Goal: Use online tool/utility: Utilize a website feature to perform a specific function

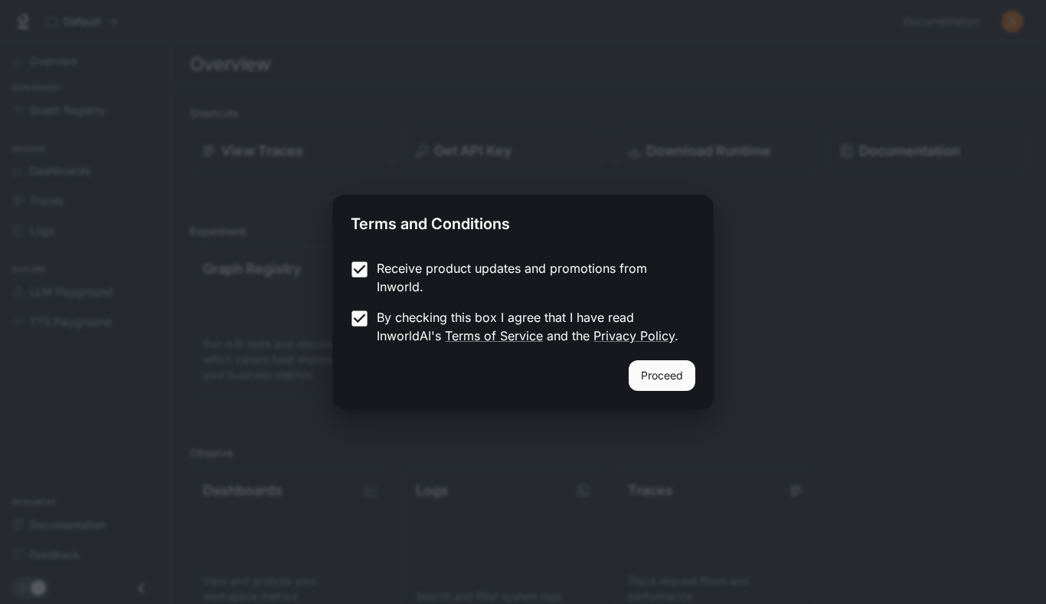
click at [645, 365] on button "Proceed" at bounding box center [662, 375] width 67 height 31
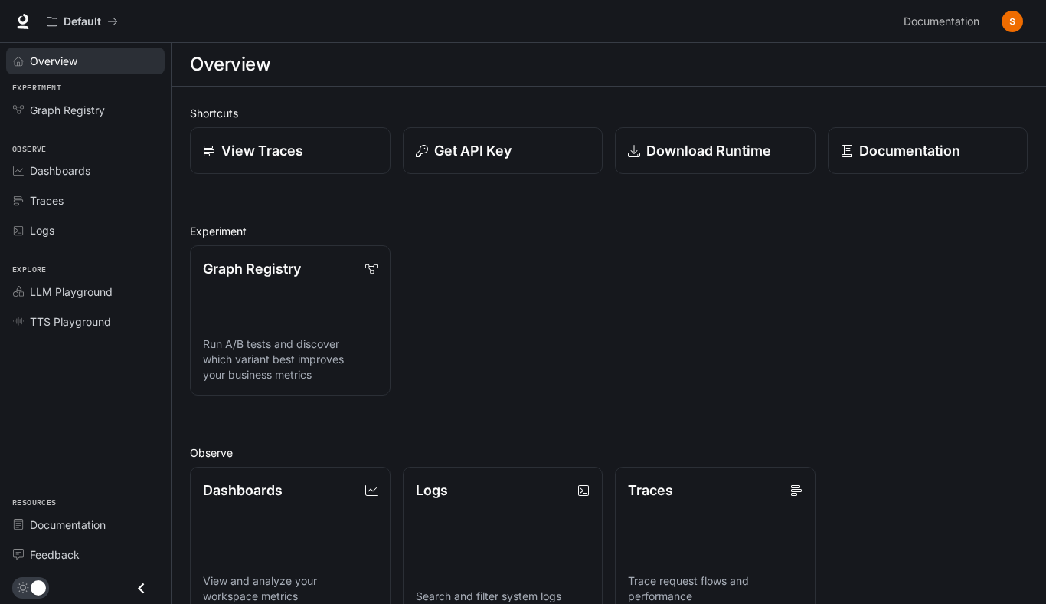
click at [51, 61] on span "Overview" at bounding box center [53, 61] width 47 height 16
click at [52, 113] on span "Graph Registry" at bounding box center [67, 110] width 75 height 16
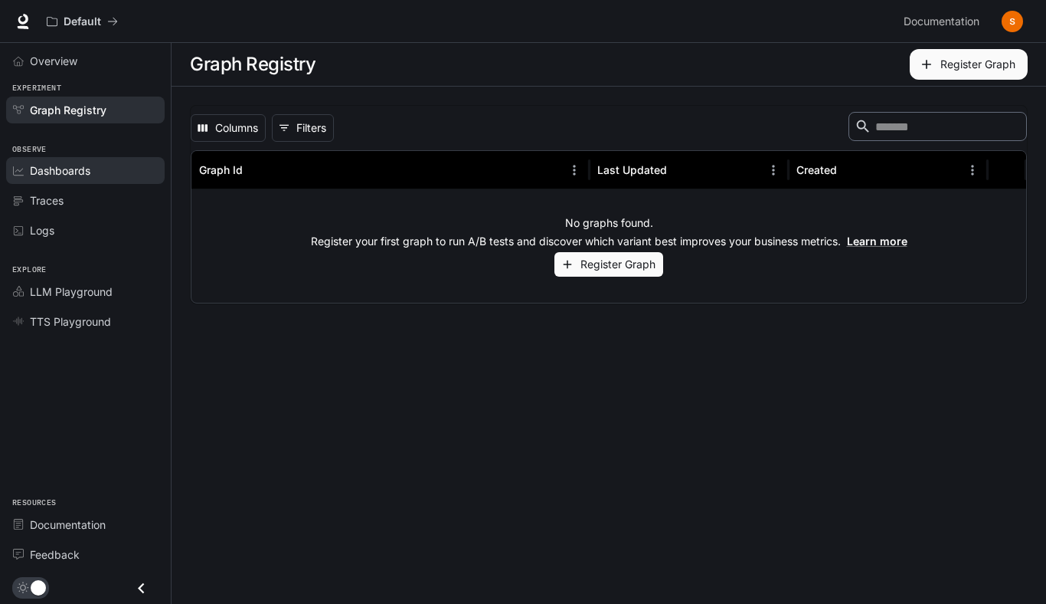
click at [87, 170] on span "Dashboards" at bounding box center [60, 170] width 61 height 16
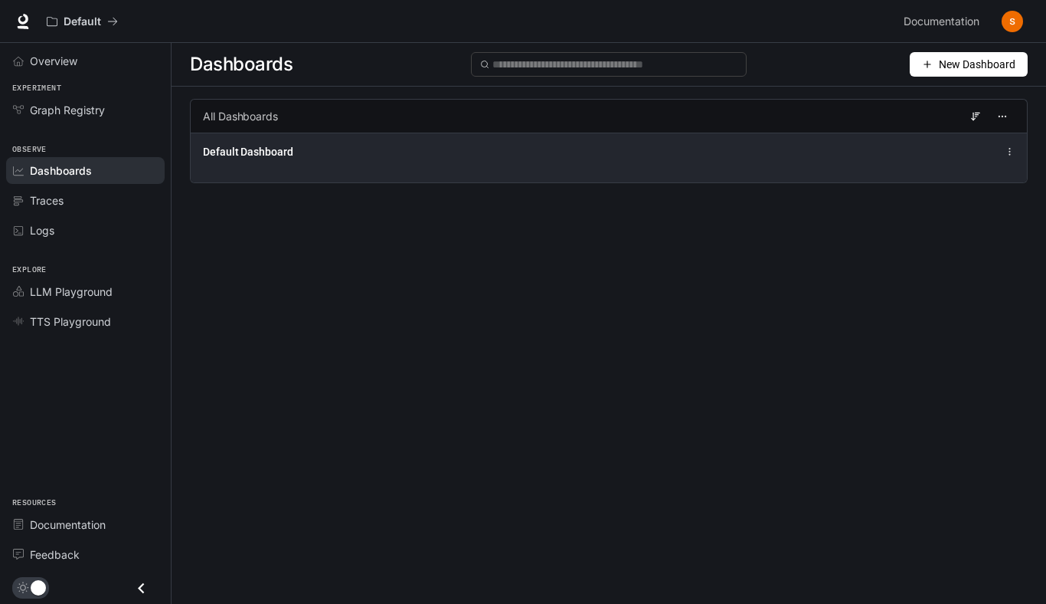
click at [878, 142] on div "Default Dashboard" at bounding box center [609, 157] width 836 height 50
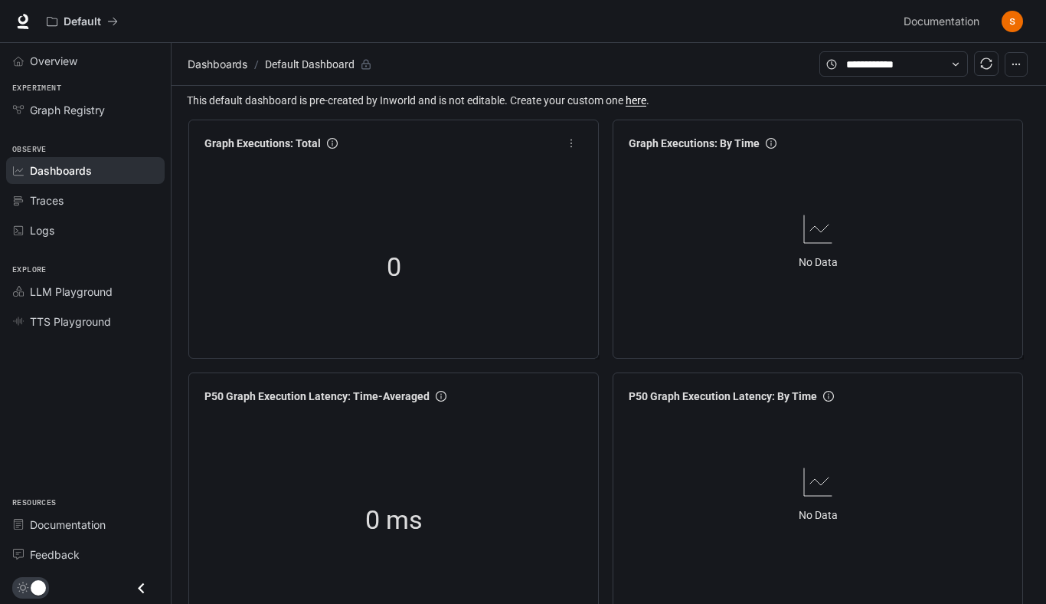
click at [428, 244] on div "0" at bounding box center [393, 267] width 153 height 98
click at [44, 190] on link "Traces" at bounding box center [85, 200] width 159 height 27
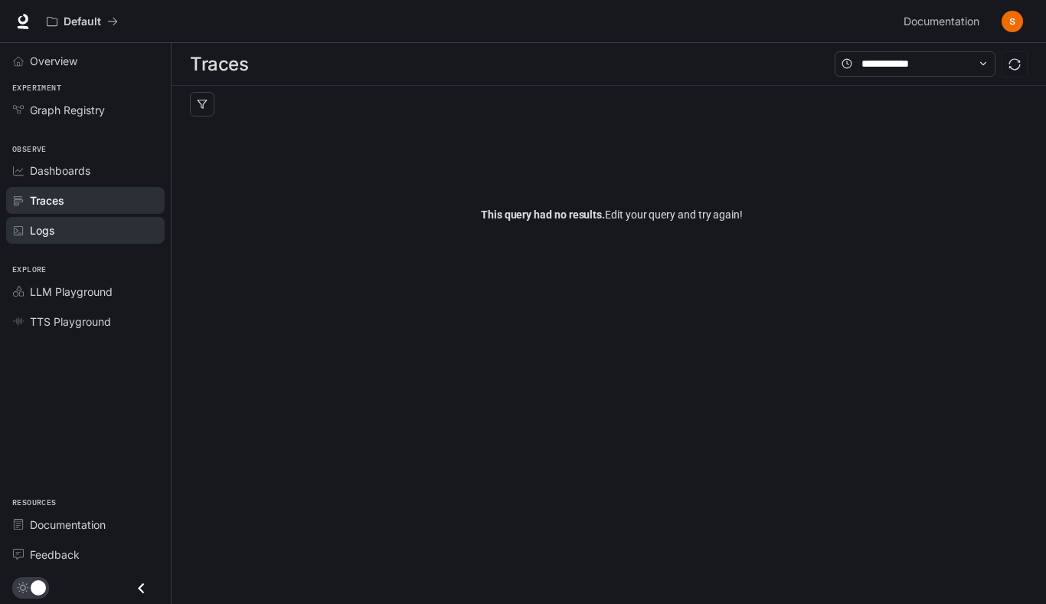
click at [98, 227] on div "Logs" at bounding box center [94, 230] width 128 height 16
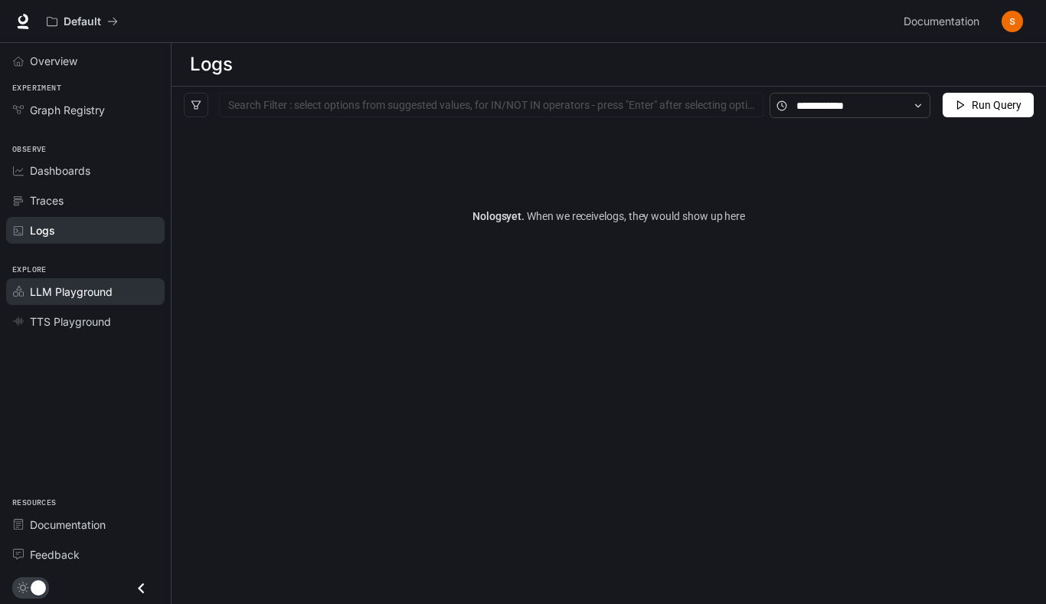
click at [90, 283] on link "LLM Playground" at bounding box center [85, 291] width 159 height 27
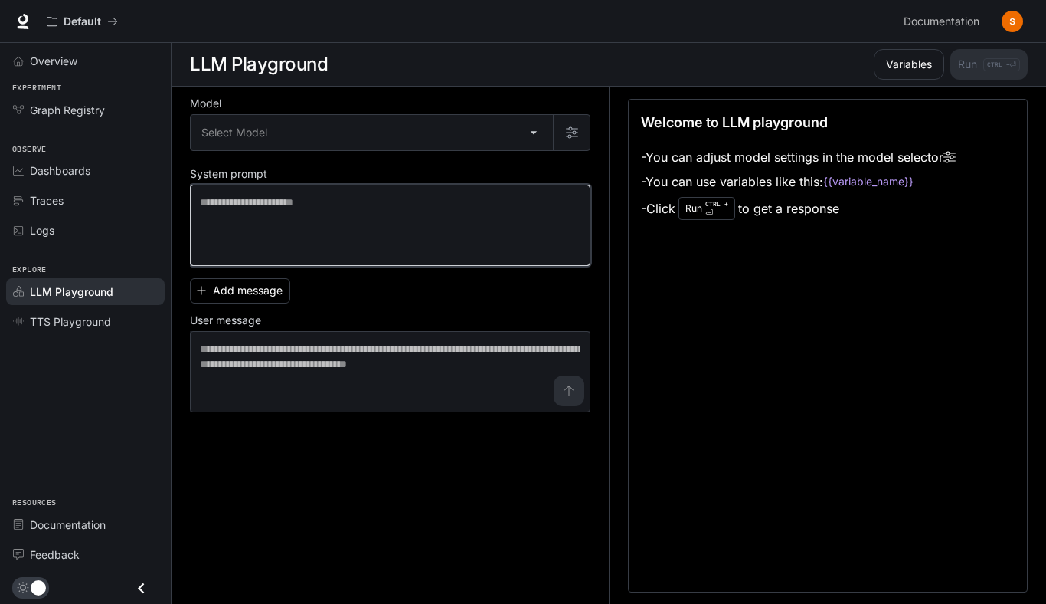
click at [248, 207] on textarea at bounding box center [390, 225] width 381 height 61
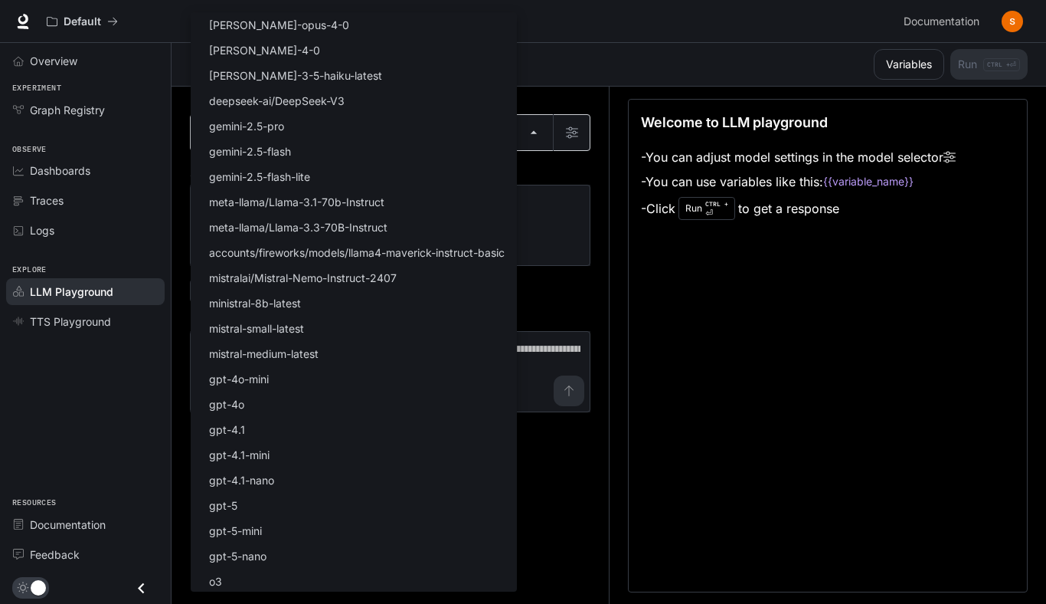
click at [239, 130] on body "Skip to main content Default Documentation Documentation Portal Overview Experi…" at bounding box center [523, 302] width 1046 height 604
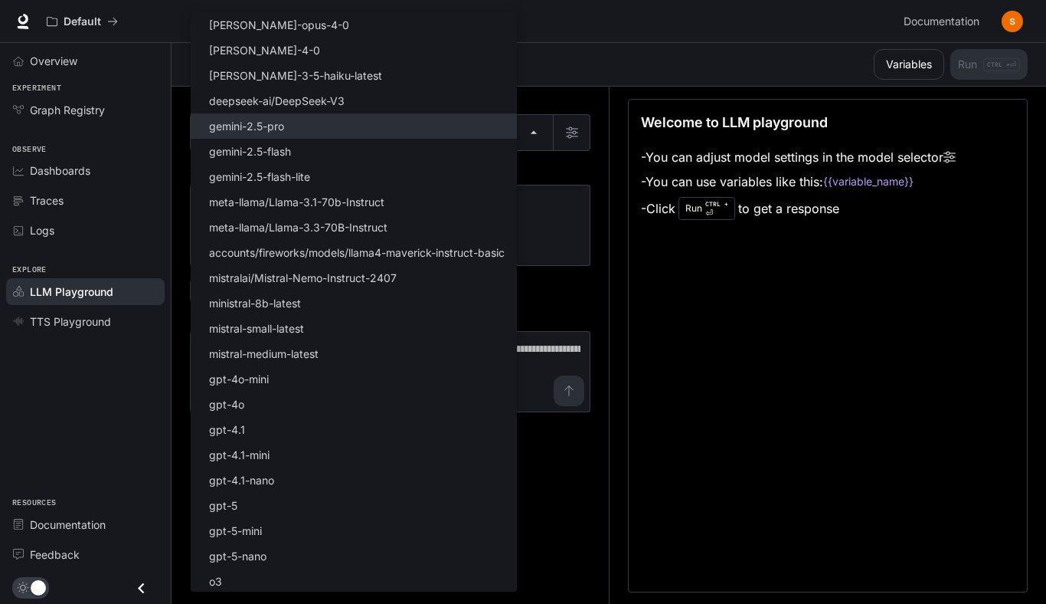
click at [279, 123] on p "gemini-2.5-pro" at bounding box center [246, 126] width 75 height 16
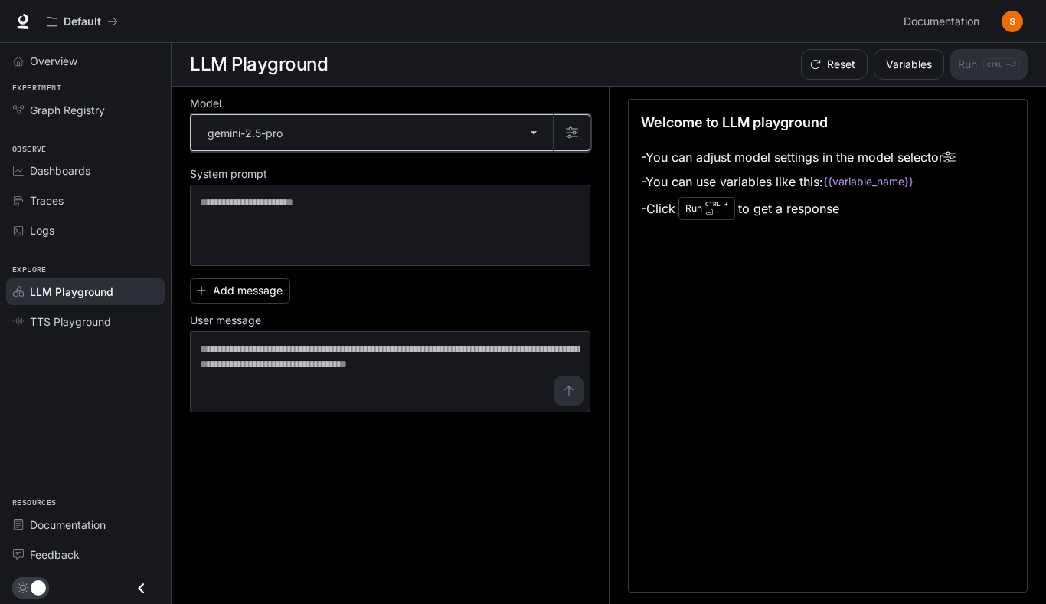
type input "**********"
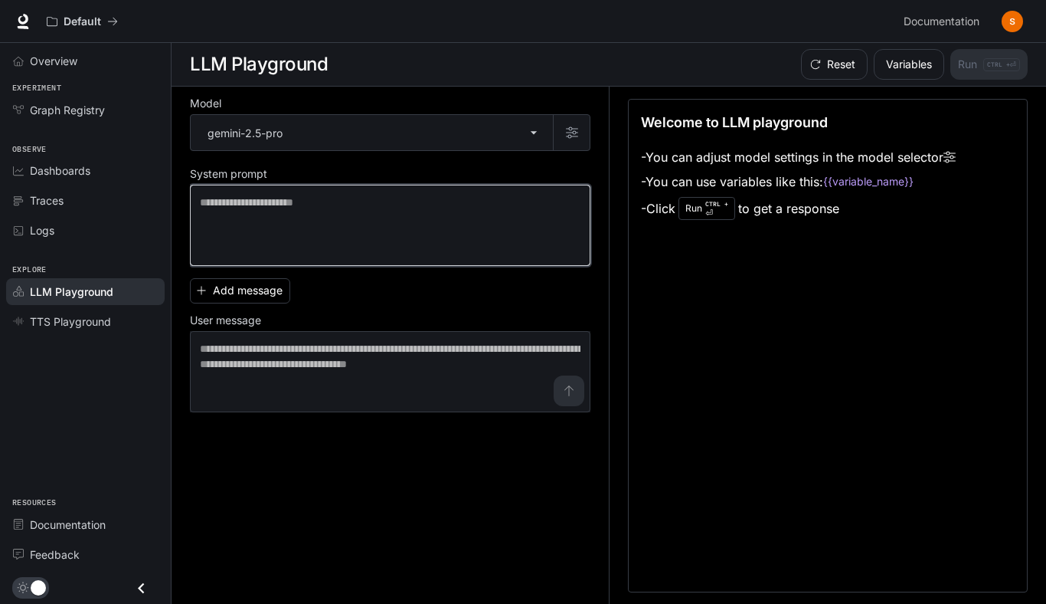
click at [293, 208] on textarea at bounding box center [390, 225] width 381 height 61
paste textarea "**********"
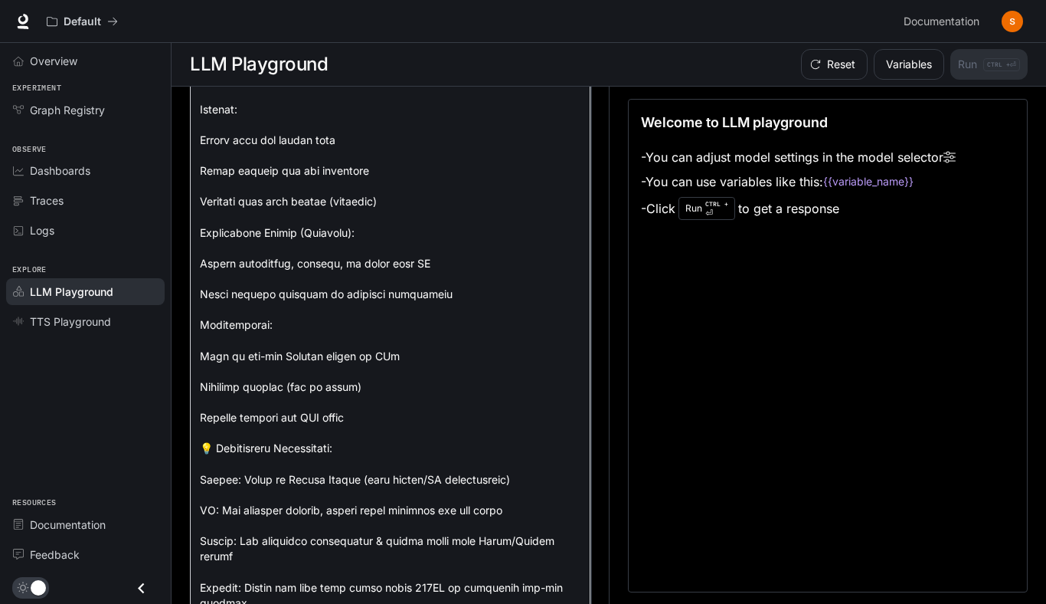
scroll to position [1101, 0]
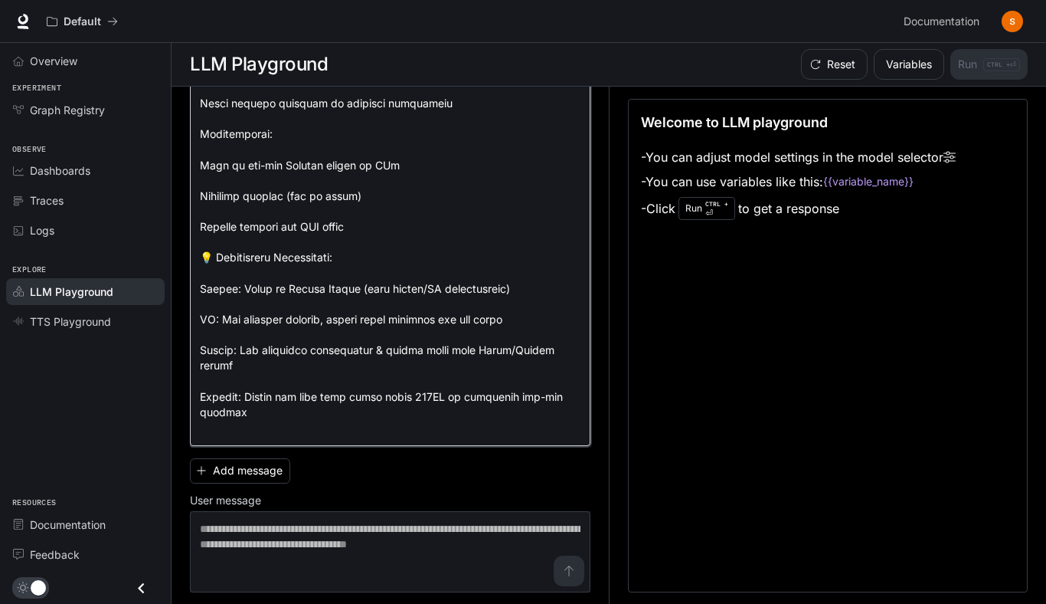
type textarea "**********"
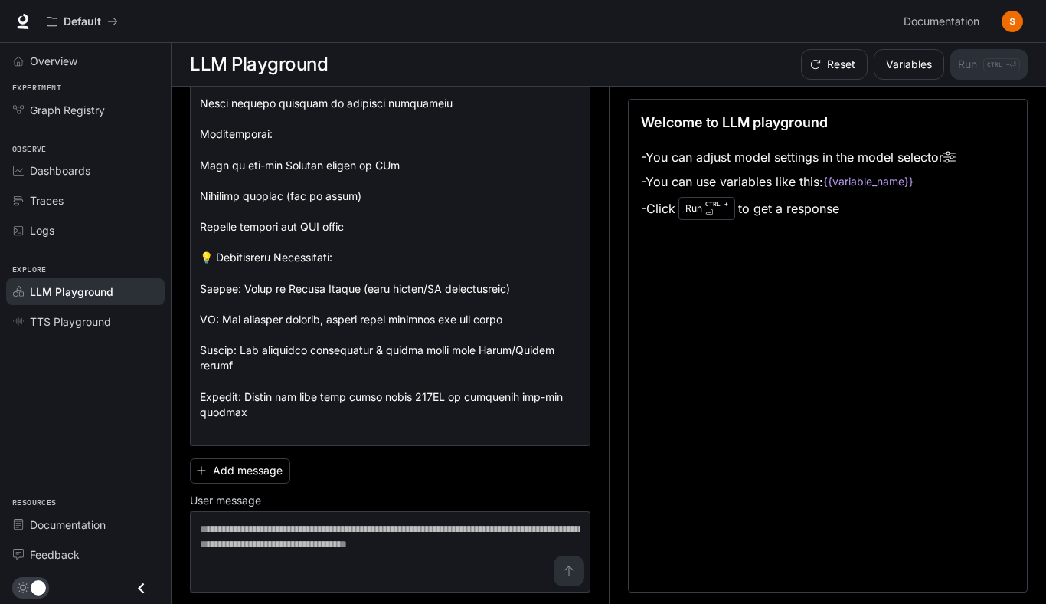
click at [720, 214] on p "CTRL + ⏎" at bounding box center [716, 208] width 23 height 18
click at [719, 208] on p "CTRL + ⏎" at bounding box center [716, 208] width 23 height 18
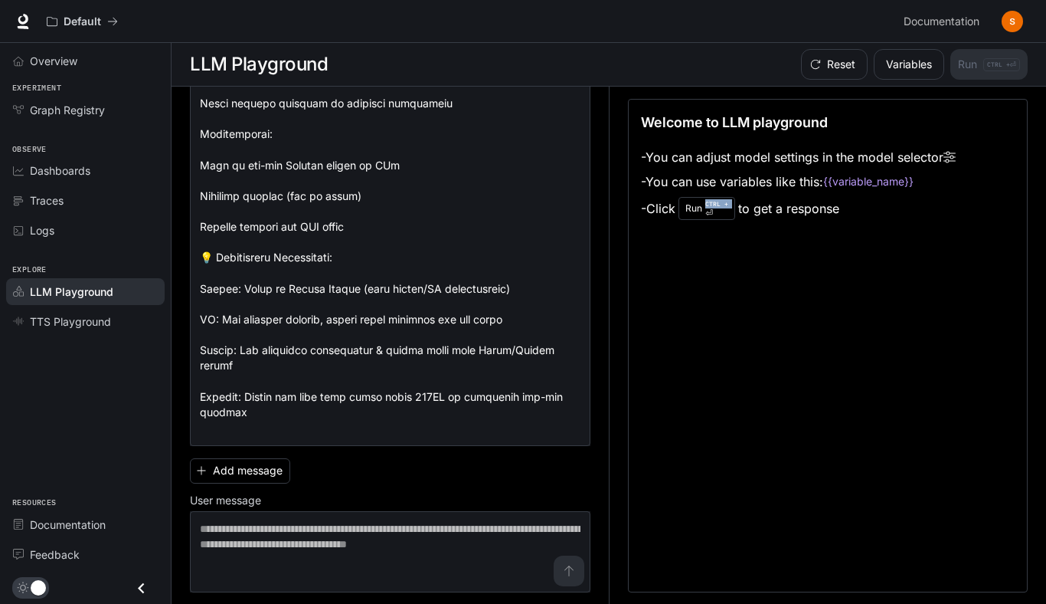
click at [719, 208] on p "CTRL + ⏎" at bounding box center [716, 208] width 23 height 18
click at [722, 212] on p "CTRL + ⏎" at bounding box center [716, 208] width 23 height 18
click at [711, 204] on p "CTRL +" at bounding box center [716, 203] width 23 height 9
drag, startPoint x: 711, startPoint y: 204, endPoint x: 723, endPoint y: 218, distance: 19.0
click at [723, 218] on div "Run CTRL + ⏎" at bounding box center [707, 208] width 57 height 23
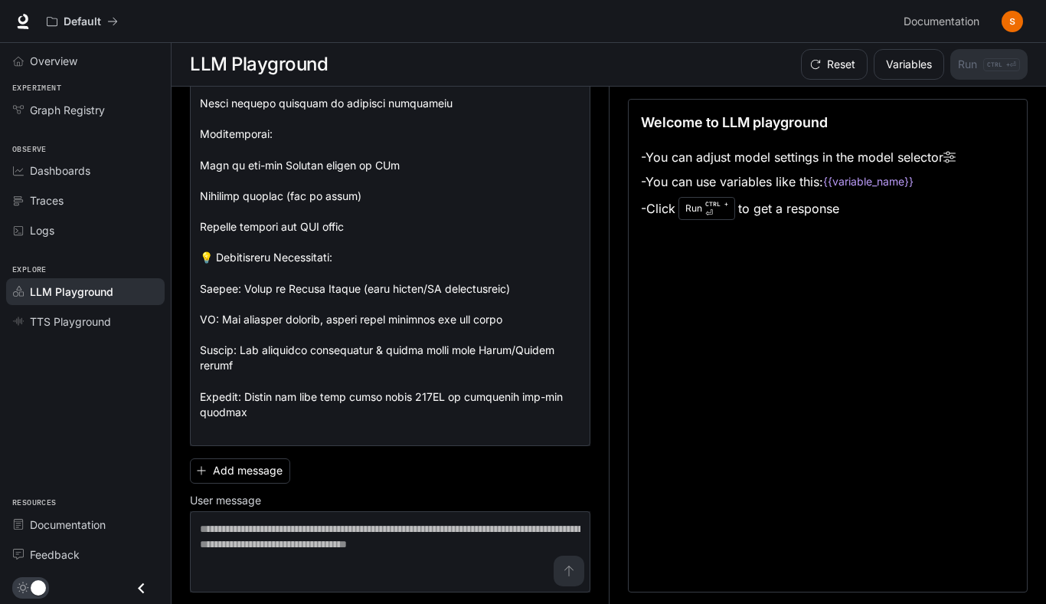
click at [770, 258] on div "Welcome to LLM playground - You can adjust model settings in the model selector…" at bounding box center [828, 345] width 400 height 493
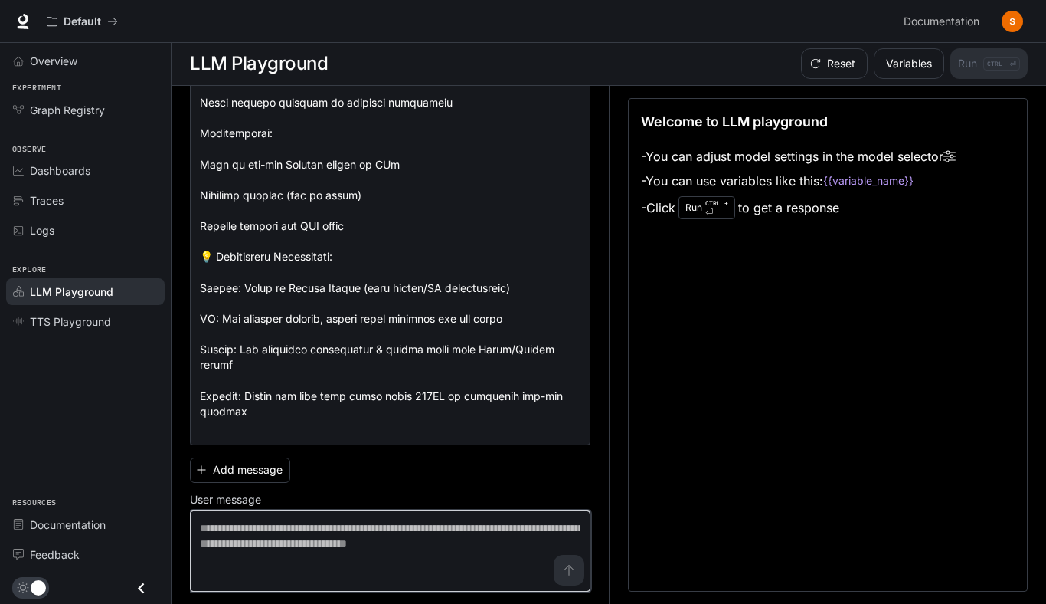
click at [218, 551] on textarea at bounding box center [390, 550] width 381 height 61
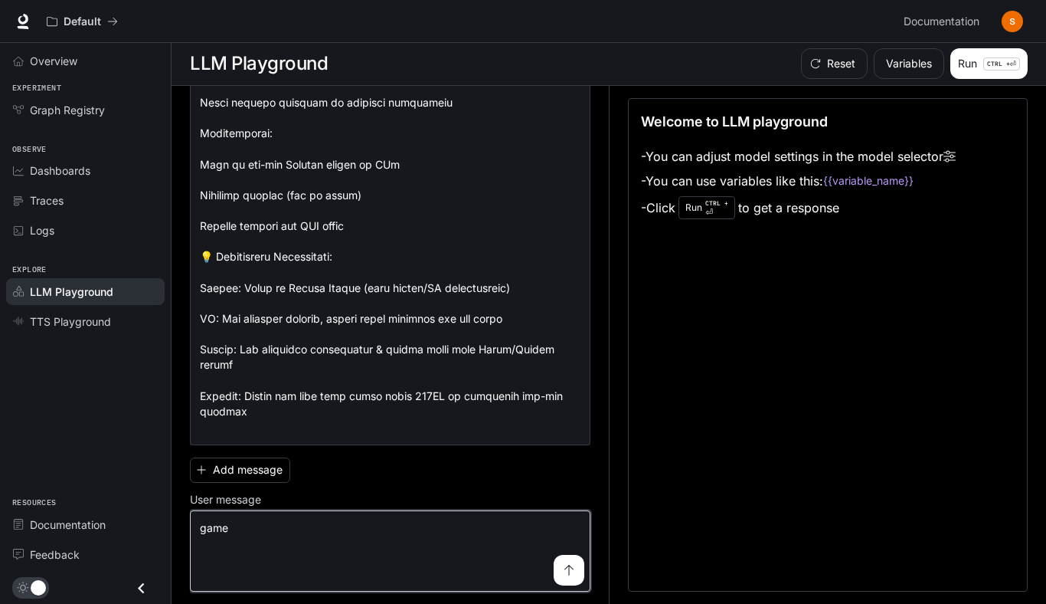
type textarea "****"
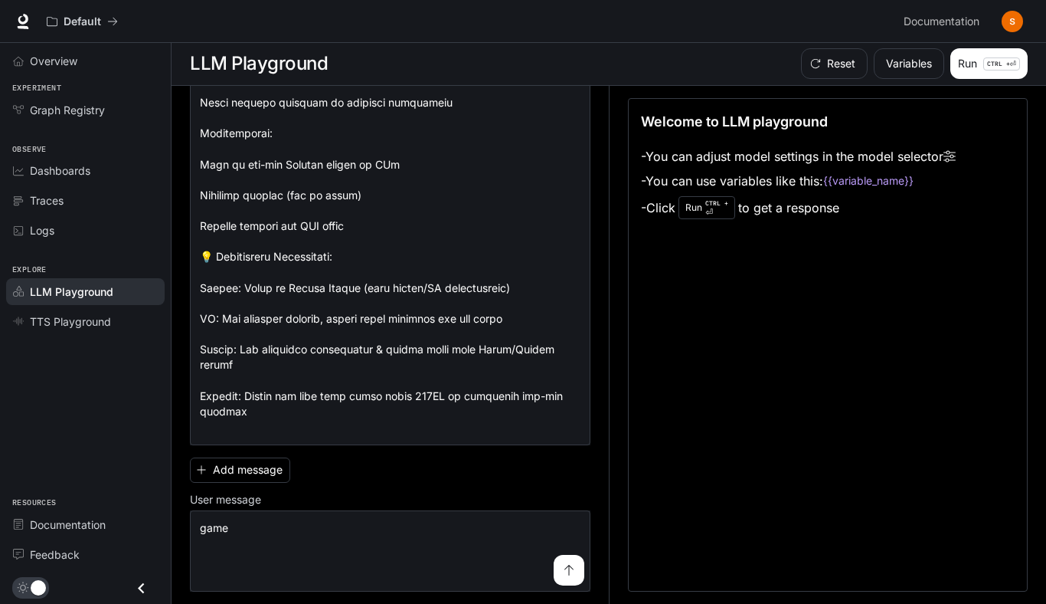
click at [577, 580] on button "submit" at bounding box center [569, 570] width 31 height 31
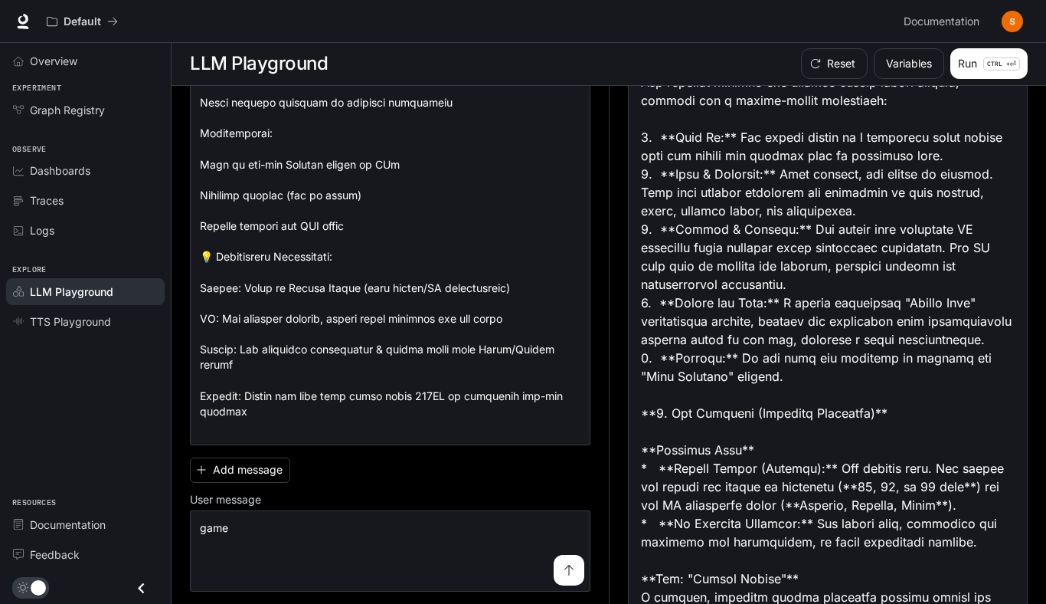
scroll to position [0, 0]
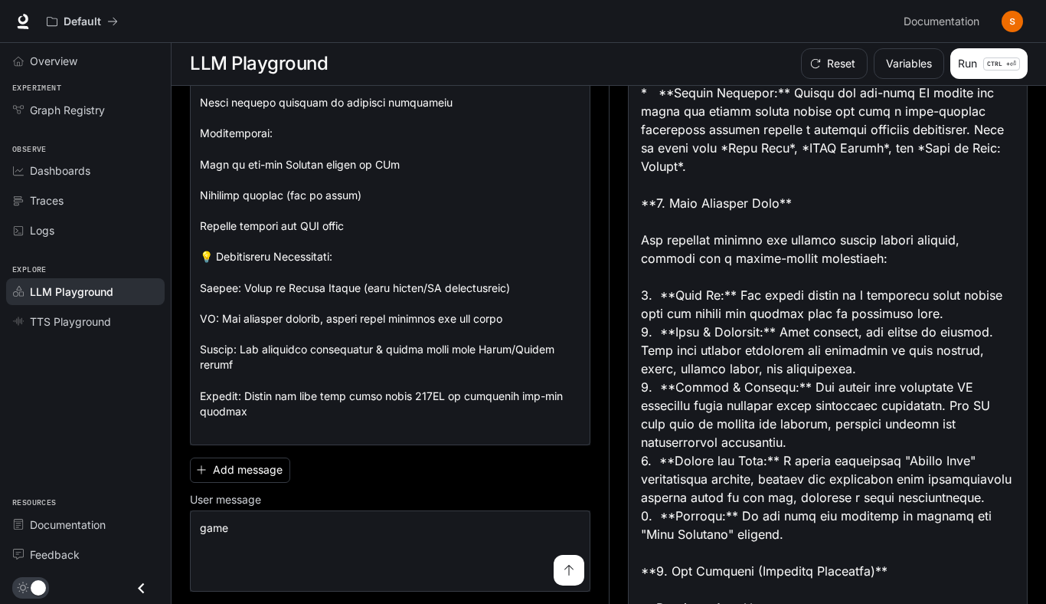
scroll to position [92, 0]
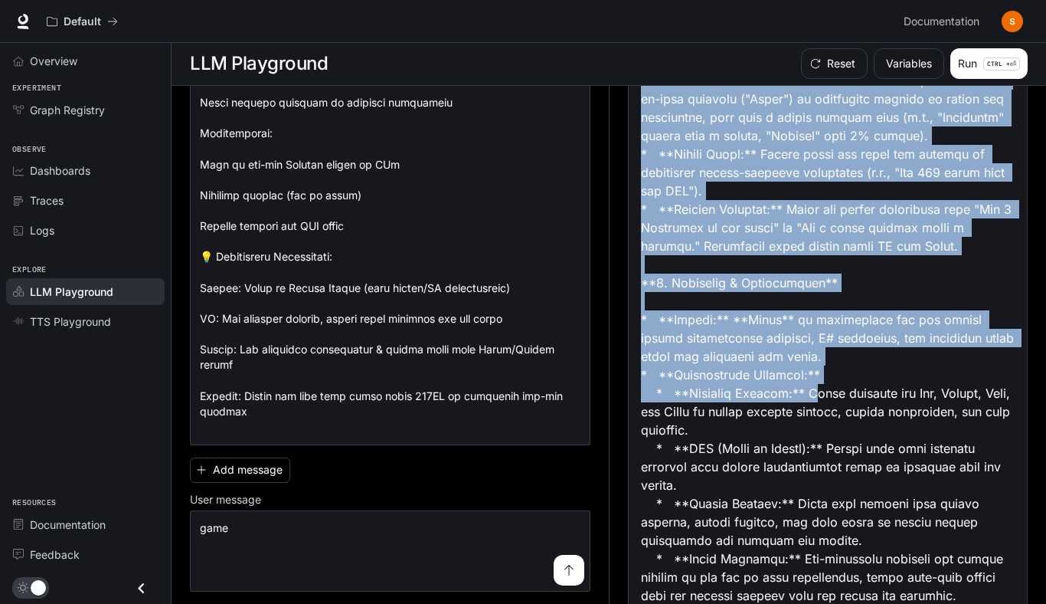
scroll to position [2701, 0]
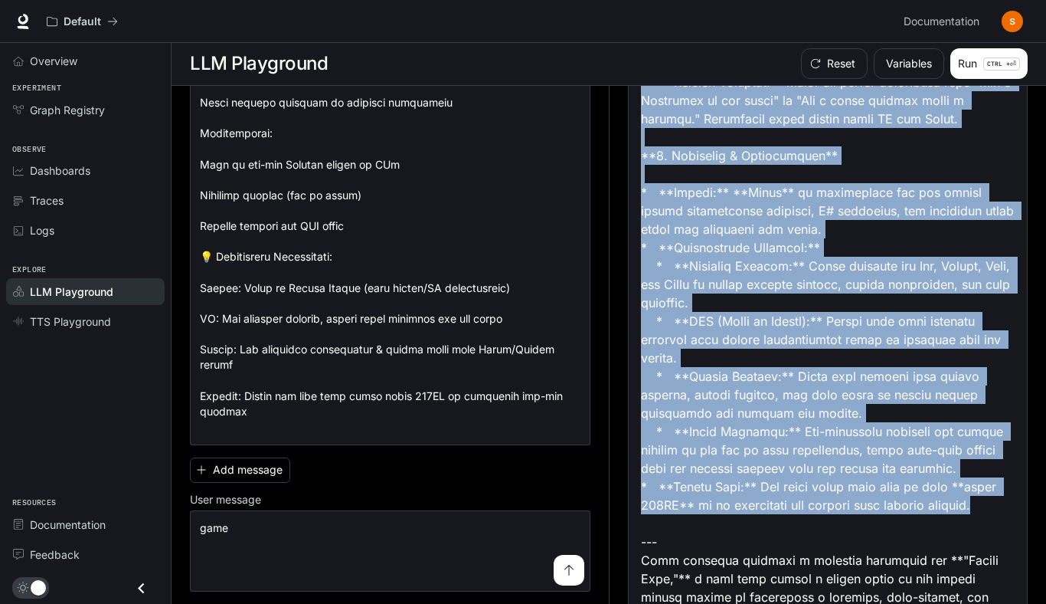
drag, startPoint x: 640, startPoint y: 152, endPoint x: 990, endPoint y: 432, distance: 447.9
copy div "### **Game Design Document: Shadow Zone** **1. Game Overview** * **Title:** Sha…"
